Goal: Task Accomplishment & Management: Use online tool/utility

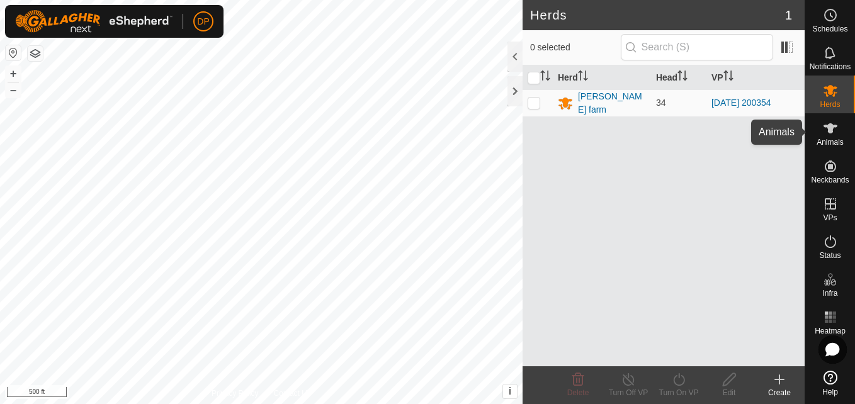
click at [825, 123] on icon at bounding box center [829, 128] width 15 height 15
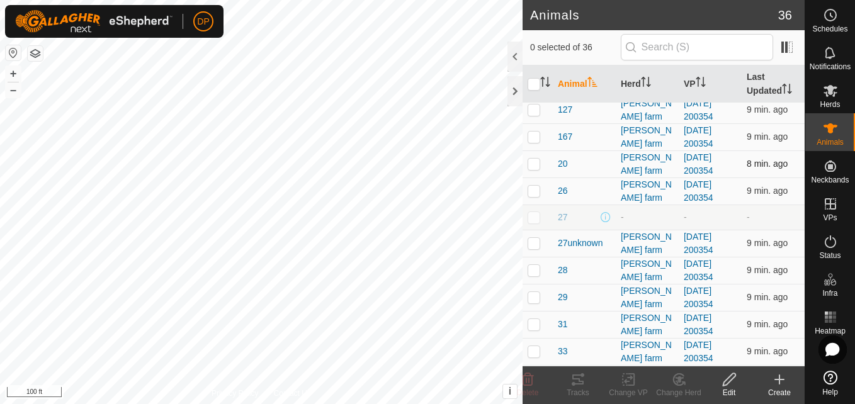
scroll to position [315, 0]
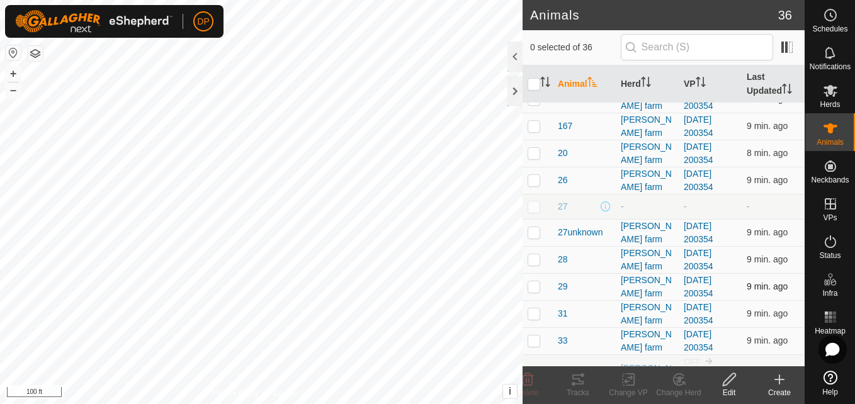
click at [534, 284] on p-checkbox at bounding box center [533, 286] width 13 height 10
click at [532, 286] on p-checkbox at bounding box center [533, 286] width 13 height 10
checkbox input "false"
click at [830, 89] on icon at bounding box center [830, 91] width 14 height 12
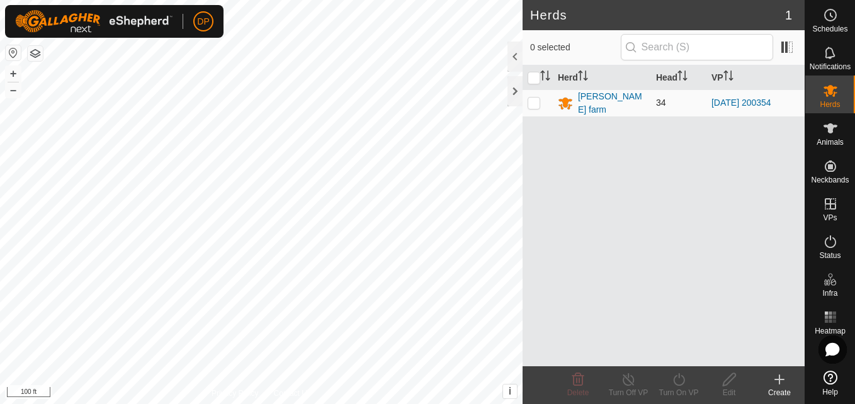
click at [528, 99] on p-checkbox at bounding box center [533, 103] width 13 height 10
checkbox input "true"
click at [670, 377] on turn-on-svg-icon at bounding box center [678, 379] width 50 height 15
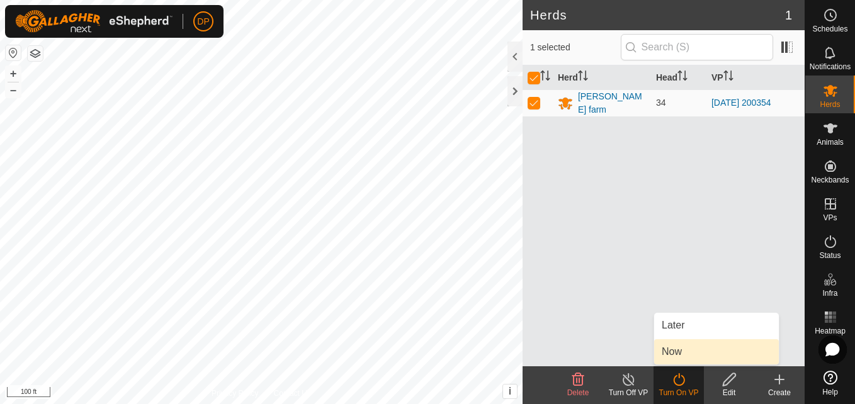
click at [676, 348] on link "Now" at bounding box center [716, 351] width 125 height 25
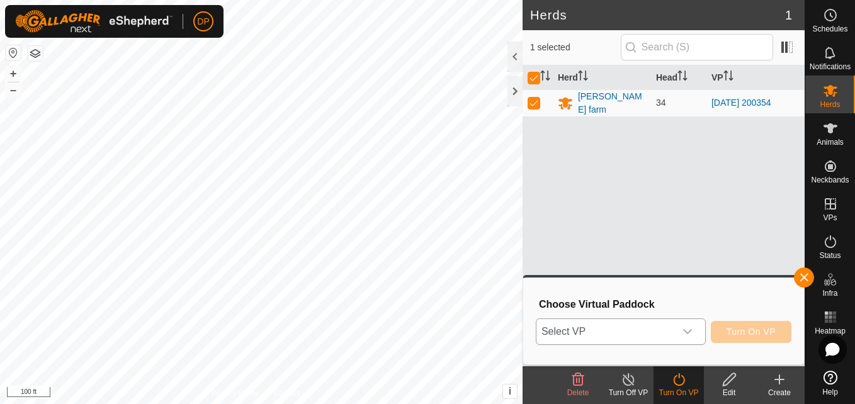
click at [685, 328] on icon "dropdown trigger" at bounding box center [687, 332] width 10 height 10
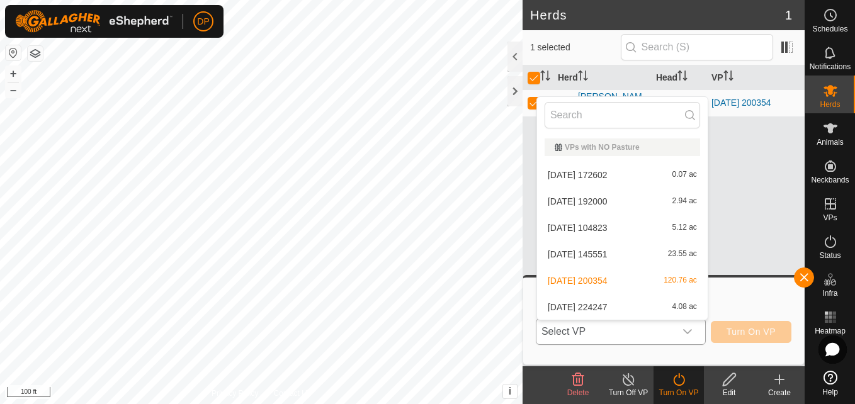
click at [683, 301] on li "[DATE] 224247 4.08 ac" at bounding box center [622, 307] width 171 height 25
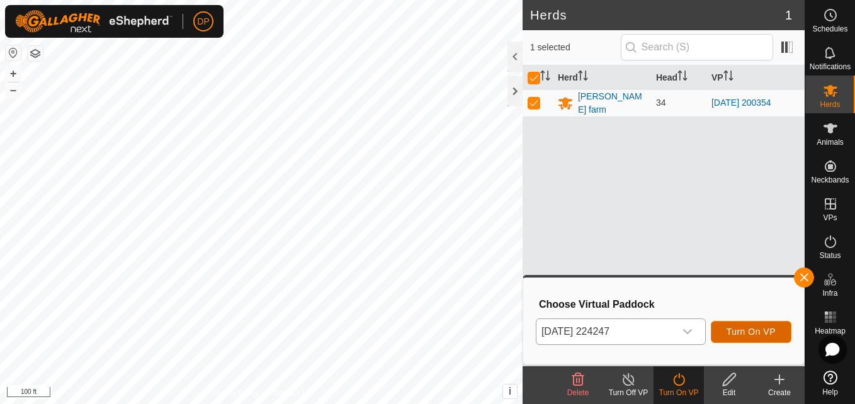
click at [734, 328] on span "Turn On VP" at bounding box center [750, 332] width 49 height 10
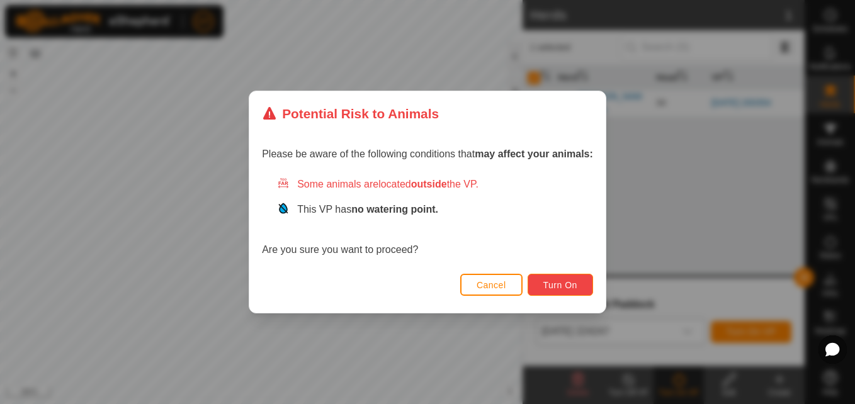
click at [558, 288] on span "Turn On" at bounding box center [560, 285] width 34 height 10
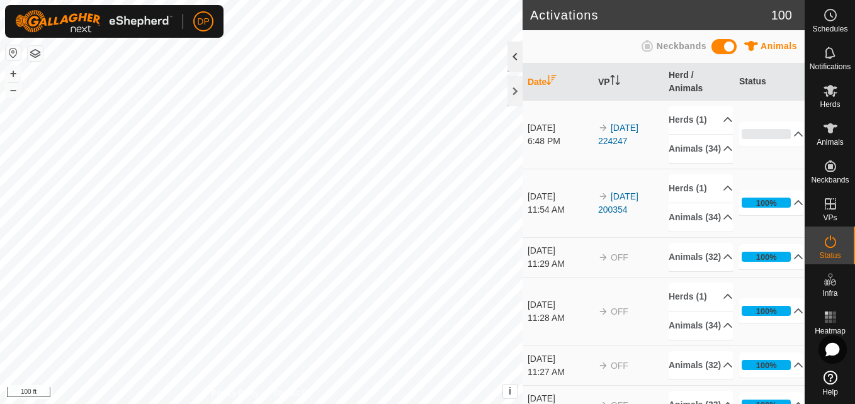
click at [510, 57] on div at bounding box center [514, 57] width 15 height 30
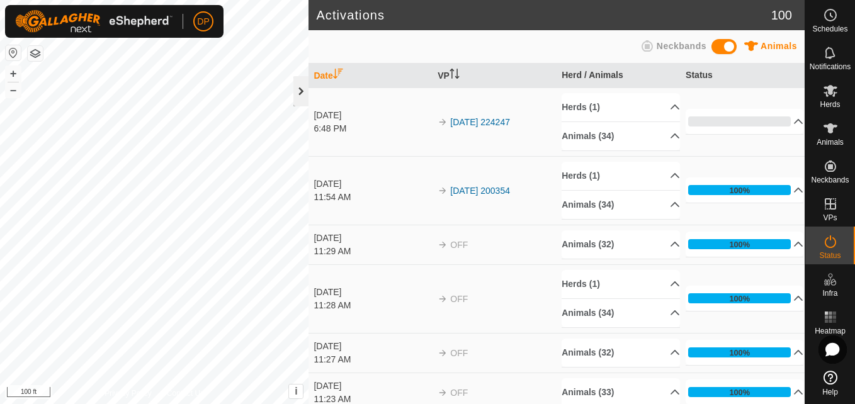
click at [300, 89] on div at bounding box center [300, 91] width 15 height 30
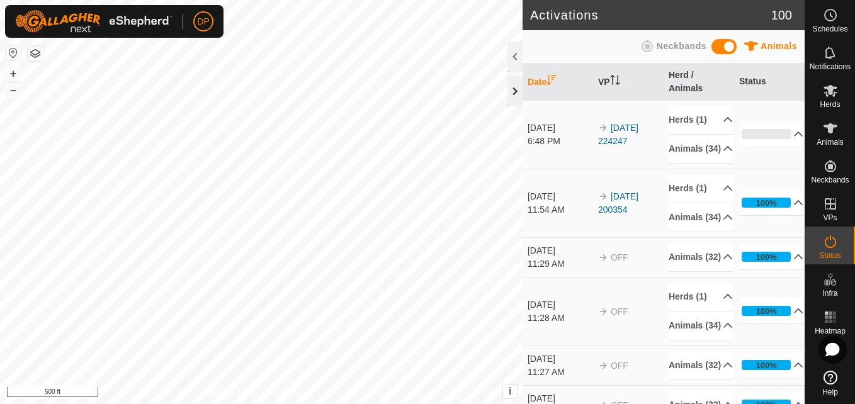
click at [510, 89] on div at bounding box center [514, 91] width 15 height 30
